Goal: Transaction & Acquisition: Purchase product/service

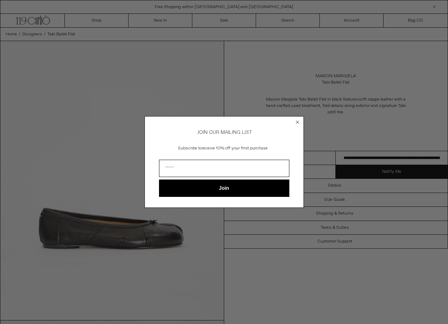
click at [296, 116] on form "JOIN OUR MAILING LIST Subscribe to receive 10% off your first purchase Join ***…" at bounding box center [224, 161] width 159 height 91
click at [297, 119] on circle "Close dialog" at bounding box center [297, 122] width 7 height 7
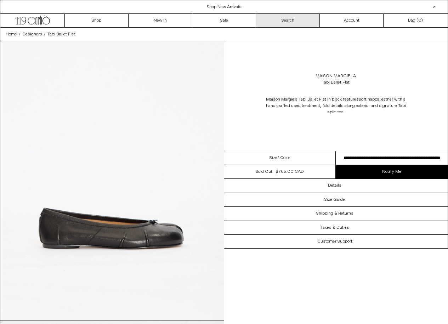
click at [295, 17] on link "Search" at bounding box center [288, 20] width 64 height 13
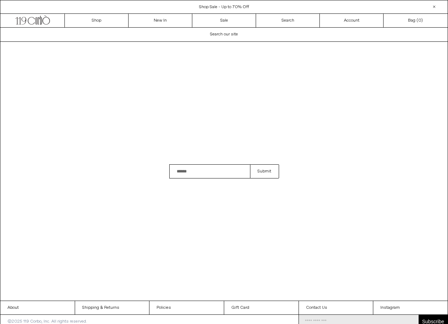
click at [238, 7] on span "Shop Sale - Up to 70% Off" at bounding box center [224, 7] width 50 height 6
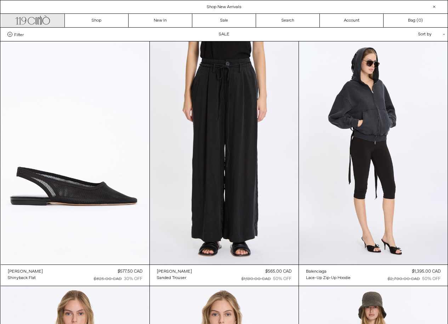
click at [32, 22] on icon ".cls-1, .cls-2 { fill: #231f20; stroke: #231f20; stroke-miterlimit: 10; stroke-…" at bounding box center [32, 19] width 35 height 10
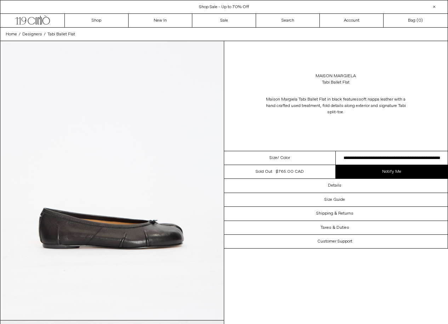
click at [285, 155] on span "/ Color" at bounding box center [283, 158] width 13 height 6
click at [86, 211] on img at bounding box center [112, 180] width 224 height 279
